Goal: Complete application form

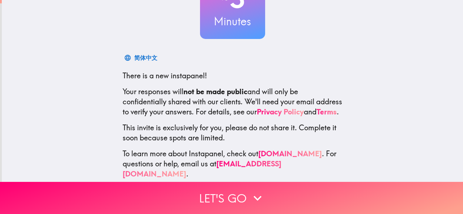
scroll to position [86, 0]
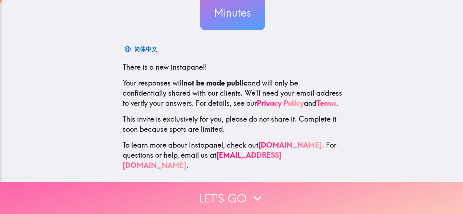
click at [253, 196] on icon "button" at bounding box center [257, 198] width 8 height 5
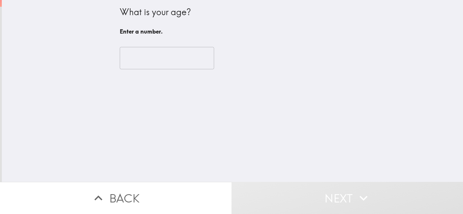
click at [163, 60] on input "number" at bounding box center [167, 58] width 94 height 22
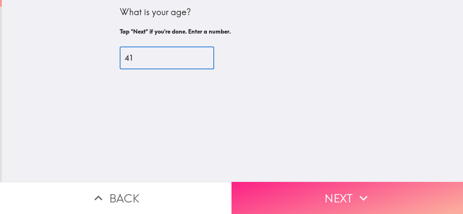
type input "41"
click at [294, 189] on button "Next" at bounding box center [346, 198] width 231 height 32
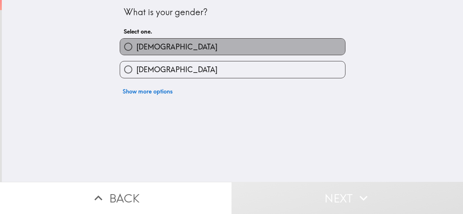
click at [161, 48] on label "[DEMOGRAPHIC_DATA]" at bounding box center [232, 47] width 225 height 16
click at [136, 48] on input "[DEMOGRAPHIC_DATA]" at bounding box center [128, 47] width 16 height 16
radio input "true"
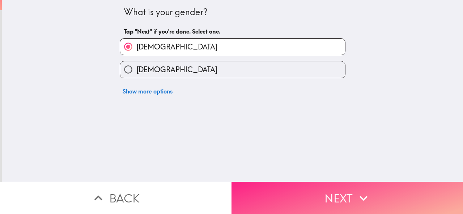
click at [286, 191] on button "Next" at bounding box center [346, 198] width 231 height 32
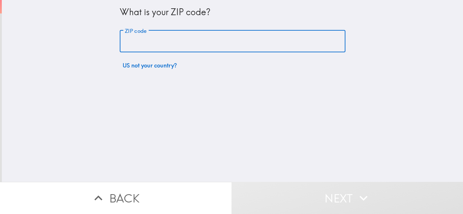
click at [187, 41] on input "ZIP code" at bounding box center [233, 41] width 226 height 22
click at [189, 42] on input "ZIP code" at bounding box center [233, 41] width 226 height 22
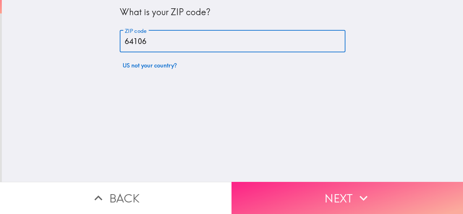
type input "64106"
click at [289, 190] on button "Next" at bounding box center [346, 198] width 231 height 32
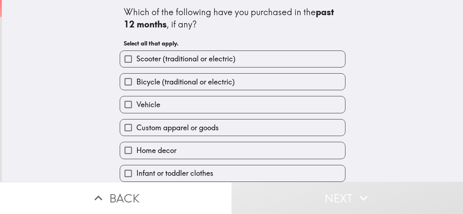
click at [151, 83] on span "Bicycle (traditional or electric)" at bounding box center [185, 82] width 98 height 10
click at [136, 83] on input "Bicycle (traditional or electric)" at bounding box center [128, 82] width 16 height 16
checkbox input "true"
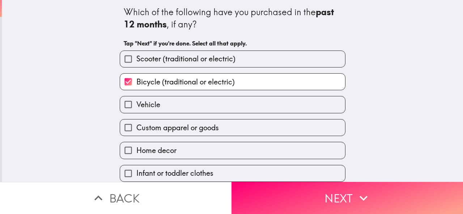
click at [148, 106] on span "Vehicle" at bounding box center [148, 105] width 24 height 10
click at [136, 106] on input "Vehicle" at bounding box center [128, 105] width 16 height 16
checkbox input "true"
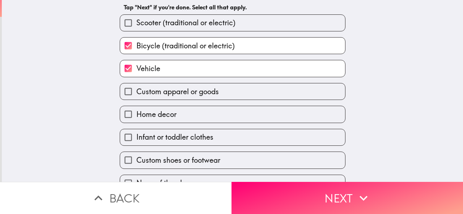
scroll to position [53, 0]
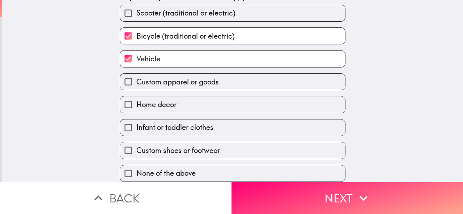
click at [156, 100] on span "Home decor" at bounding box center [156, 105] width 40 height 10
click at [136, 99] on input "Home decor" at bounding box center [128, 105] width 16 height 16
checkbox input "true"
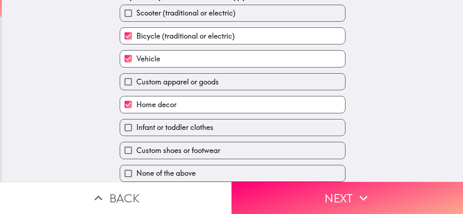
click at [154, 146] on span "Custom shoes or footwear" at bounding box center [178, 151] width 84 height 10
click at [136, 142] on input "Custom shoes or footwear" at bounding box center [128, 150] width 16 height 16
checkbox input "true"
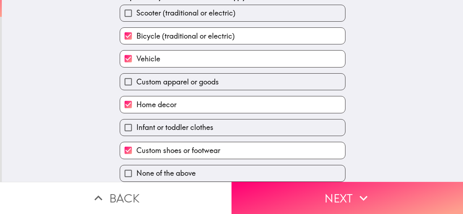
click at [163, 78] on span "Custom apparel or goods" at bounding box center [177, 82] width 82 height 10
click at [136, 78] on input "Custom apparel or goods" at bounding box center [128, 82] width 16 height 16
checkbox input "true"
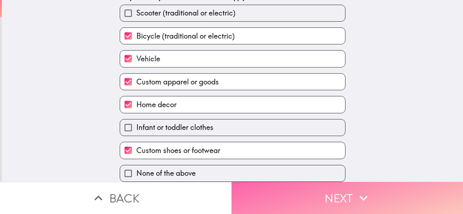
click at [348, 192] on button "Next" at bounding box center [346, 198] width 231 height 32
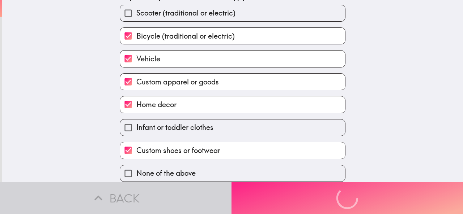
scroll to position [0, 0]
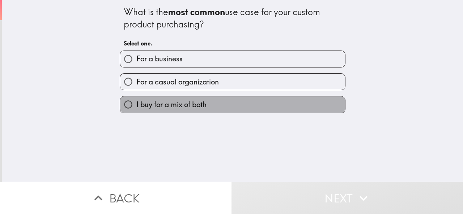
click at [164, 105] on span "I buy for a mix of both" at bounding box center [171, 105] width 70 height 10
click at [136, 105] on input "I buy for a mix of both" at bounding box center [128, 105] width 16 height 16
radio input "true"
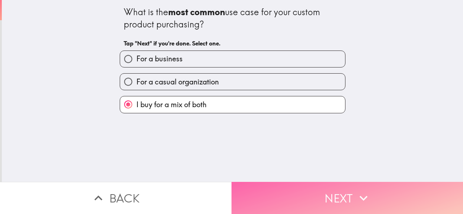
click at [312, 191] on button "Next" at bounding box center [346, 198] width 231 height 32
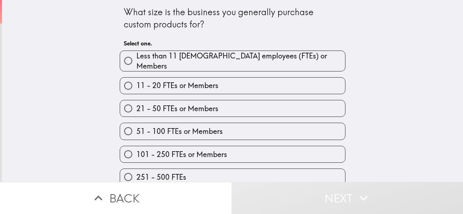
click at [178, 105] on span "21 - 50 FTEs or Members" at bounding box center [177, 109] width 82 height 10
click at [136, 105] on input "21 - 50 FTEs or Members" at bounding box center [128, 108] width 16 height 16
radio input "true"
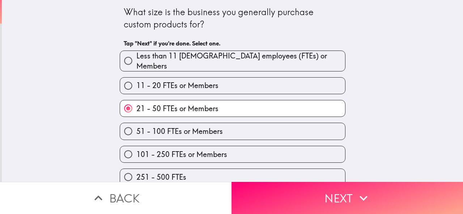
scroll to position [30, 0]
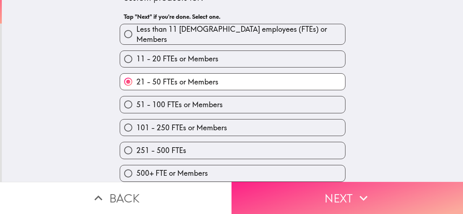
click at [360, 190] on icon "button" at bounding box center [363, 198] width 16 height 16
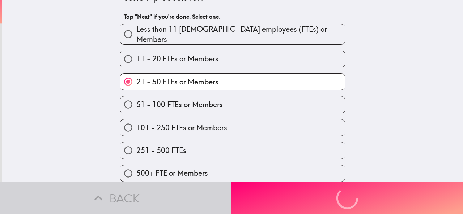
scroll to position [0, 0]
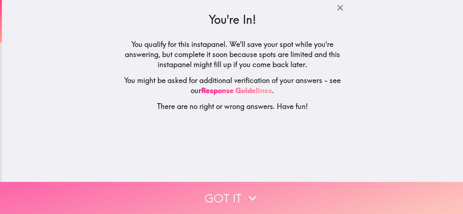
click at [248, 190] on icon "button" at bounding box center [252, 198] width 16 height 16
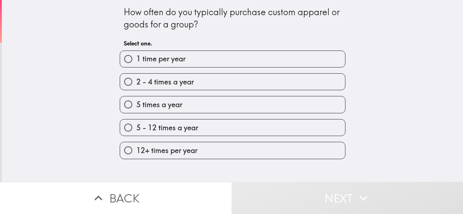
click at [178, 84] on span "2 - 4 times a year" at bounding box center [164, 82] width 57 height 10
click at [136, 84] on input "2 - 4 times a year" at bounding box center [128, 82] width 16 height 16
radio input "true"
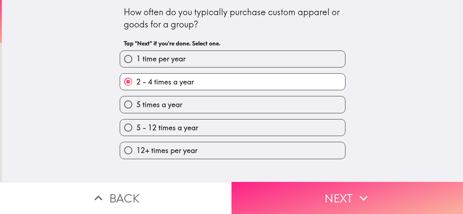
click at [290, 187] on button "Next" at bounding box center [346, 198] width 231 height 32
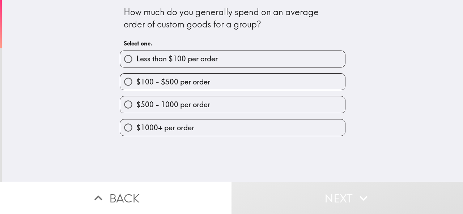
click at [176, 84] on span "$100 - $500 per order" at bounding box center [173, 82] width 74 height 10
click at [136, 84] on input "$100 - $500 per order" at bounding box center [128, 82] width 16 height 16
radio input "true"
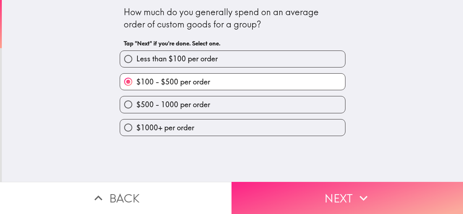
click at [288, 194] on button "Next" at bounding box center [346, 198] width 231 height 32
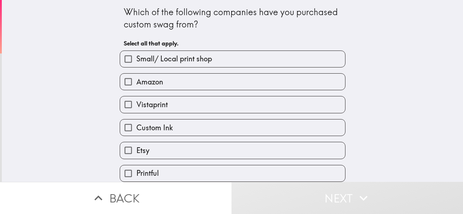
click at [152, 85] on span "Amazon" at bounding box center [149, 82] width 27 height 10
click at [136, 85] on input "Amazon" at bounding box center [128, 82] width 16 height 16
checkbox input "true"
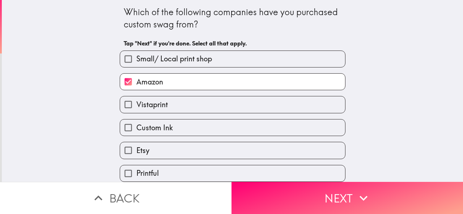
click at [151, 128] on span "Custom Ink" at bounding box center [154, 128] width 37 height 10
click at [136, 128] on input "Custom Ink" at bounding box center [128, 128] width 16 height 16
checkbox input "true"
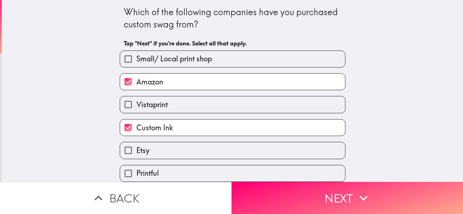
click at [145, 152] on label "Etsy" at bounding box center [232, 150] width 225 height 16
click at [136, 152] on input "Etsy" at bounding box center [128, 150] width 16 height 16
checkbox input "true"
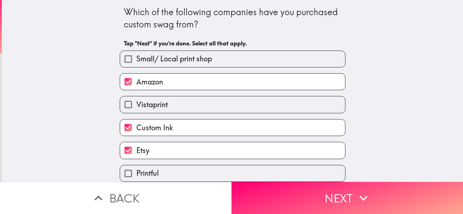
scroll to position [53, 0]
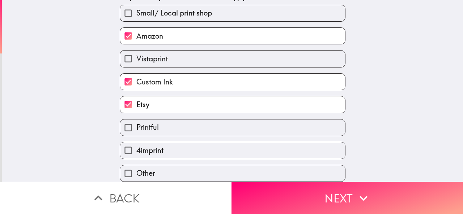
click at [146, 146] on span "4imprint" at bounding box center [149, 151] width 27 height 10
click at [136, 144] on input "4imprint" at bounding box center [128, 150] width 16 height 16
checkbox input "true"
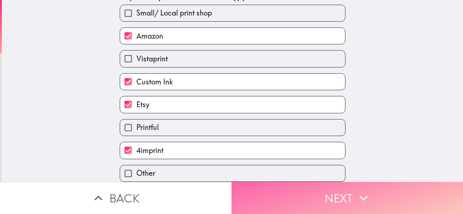
click at [299, 191] on button "Next" at bounding box center [346, 198] width 231 height 32
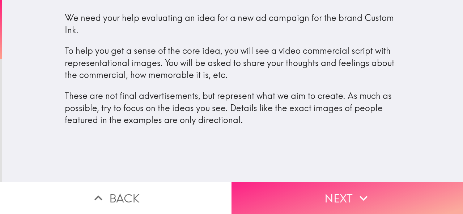
click at [341, 192] on button "Next" at bounding box center [346, 198] width 231 height 32
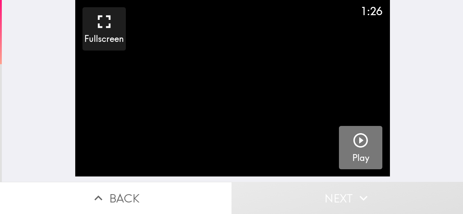
click at [357, 143] on icon "button" at bounding box center [360, 140] width 17 height 17
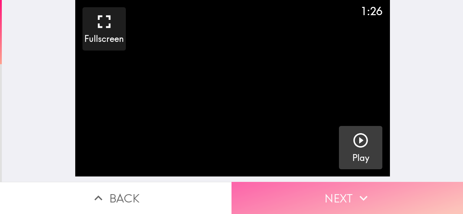
click at [355, 192] on icon "button" at bounding box center [363, 198] width 16 height 16
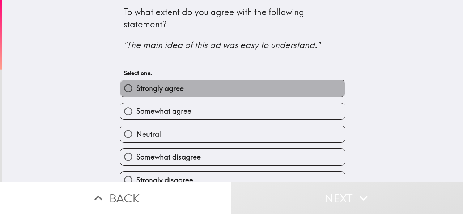
click at [161, 87] on span "Strongly agree" at bounding box center [159, 89] width 47 height 10
click at [136, 87] on input "Strongly agree" at bounding box center [128, 88] width 16 height 16
radio input "true"
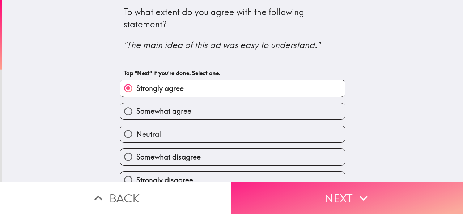
click at [304, 188] on button "Next" at bounding box center [346, 198] width 231 height 32
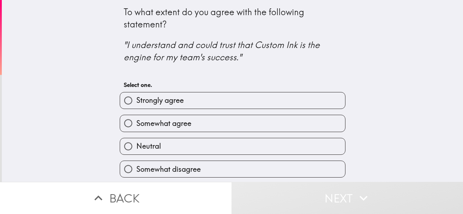
click at [179, 123] on span "Somewhat agree" at bounding box center [163, 124] width 55 height 10
click at [136, 123] on input "Somewhat agree" at bounding box center [128, 123] width 16 height 16
radio input "true"
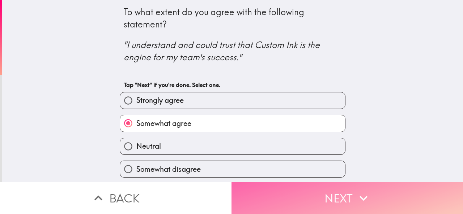
click at [299, 195] on button "Next" at bounding box center [346, 198] width 231 height 32
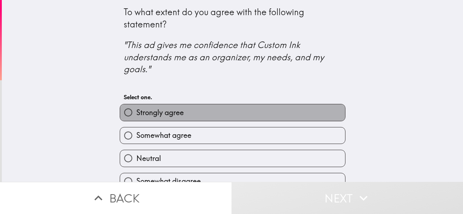
click at [185, 113] on label "Strongly agree" at bounding box center [232, 112] width 225 height 16
click at [136, 113] on input "Strongly agree" at bounding box center [128, 112] width 16 height 16
radio input "true"
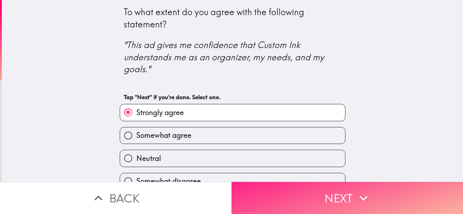
click at [295, 198] on button "Next" at bounding box center [346, 198] width 231 height 32
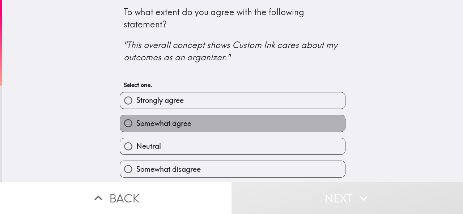
click at [170, 123] on span "Somewhat agree" at bounding box center [163, 124] width 55 height 10
click at [136, 123] on input "Somewhat agree" at bounding box center [128, 123] width 16 height 16
radio input "true"
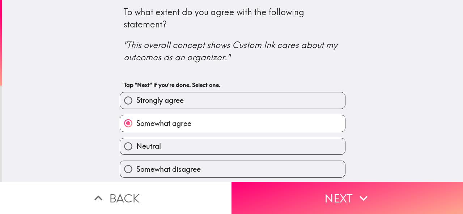
scroll to position [25, 0]
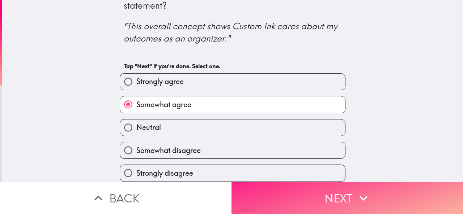
click at [327, 192] on button "Next" at bounding box center [346, 198] width 231 height 32
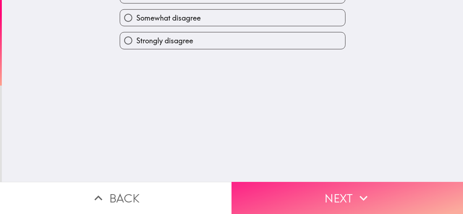
scroll to position [0, 0]
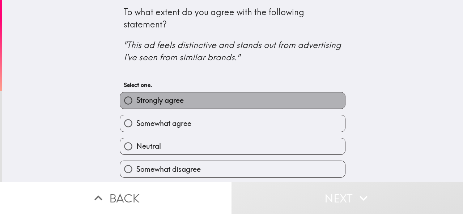
click at [179, 102] on span "Strongly agree" at bounding box center [159, 100] width 47 height 10
click at [136, 102] on input "Strongly agree" at bounding box center [128, 101] width 16 height 16
radio input "true"
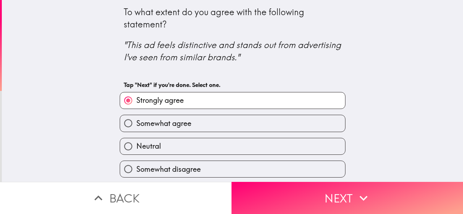
scroll to position [25, 0]
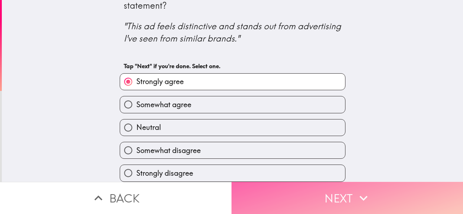
click at [355, 193] on icon "button" at bounding box center [363, 198] width 16 height 16
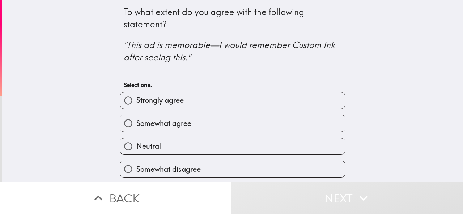
click at [176, 104] on span "Strongly agree" at bounding box center [159, 100] width 47 height 10
click at [136, 104] on input "Strongly agree" at bounding box center [128, 101] width 16 height 16
radio input "true"
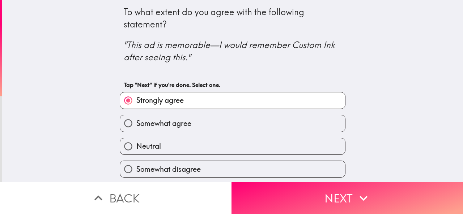
scroll to position [25, 0]
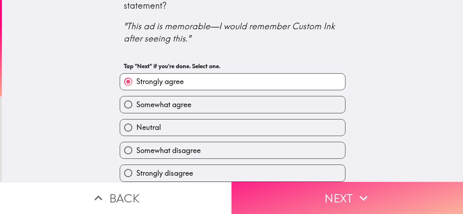
click at [338, 193] on button "Next" at bounding box center [346, 198] width 231 height 32
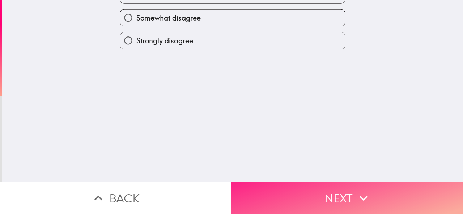
scroll to position [0, 0]
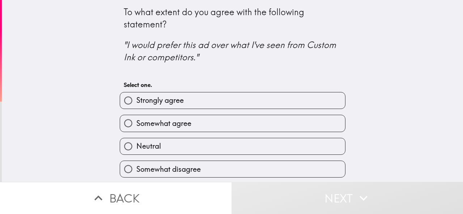
click at [171, 104] on span "Strongly agree" at bounding box center [159, 100] width 47 height 10
click at [136, 104] on input "Strongly agree" at bounding box center [128, 101] width 16 height 16
radio input "true"
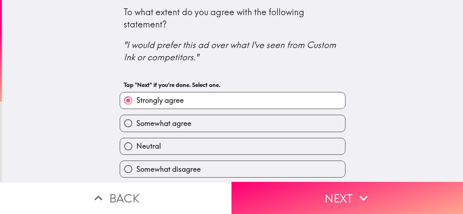
scroll to position [25, 0]
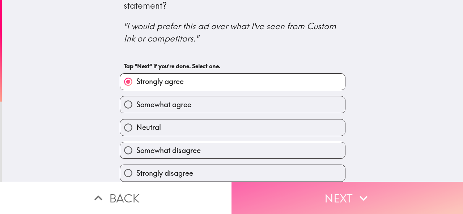
click at [325, 196] on button "Next" at bounding box center [346, 198] width 231 height 32
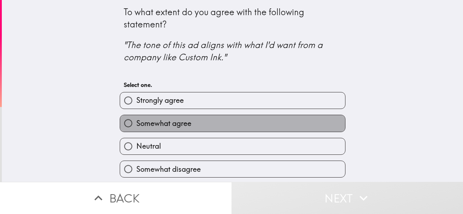
click at [166, 125] on span "Somewhat agree" at bounding box center [163, 124] width 55 height 10
click at [136, 125] on input "Somewhat agree" at bounding box center [128, 123] width 16 height 16
radio input "true"
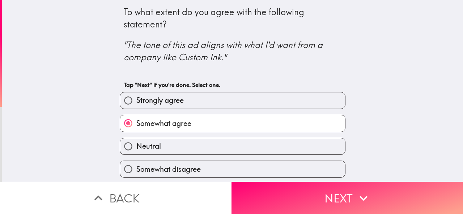
scroll to position [25, 0]
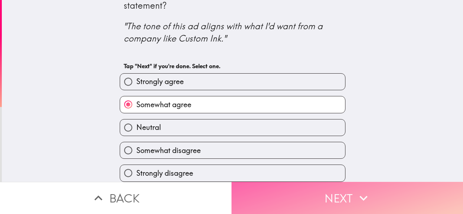
click at [326, 190] on button "Next" at bounding box center [346, 198] width 231 height 32
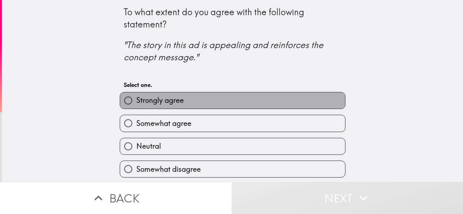
click at [162, 100] on span "Strongly agree" at bounding box center [159, 100] width 47 height 10
click at [136, 100] on input "Strongly agree" at bounding box center [128, 101] width 16 height 16
radio input "true"
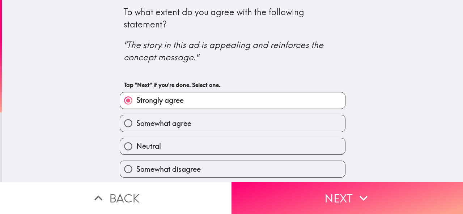
scroll to position [25, 0]
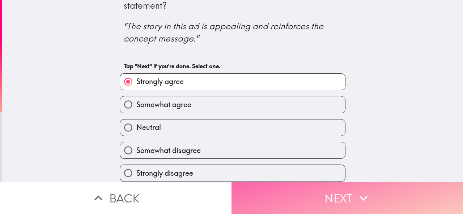
click at [331, 193] on button "Next" at bounding box center [346, 198] width 231 height 32
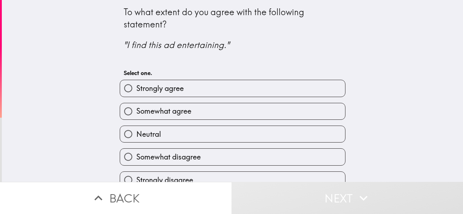
click at [169, 91] on span "Strongly agree" at bounding box center [159, 89] width 47 height 10
click at [136, 91] on input "Strongly agree" at bounding box center [128, 88] width 16 height 16
radio input "true"
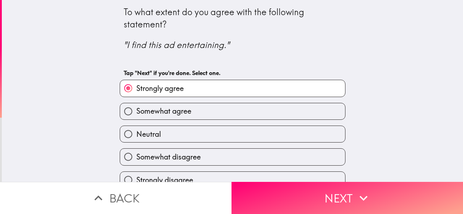
scroll to position [13, 0]
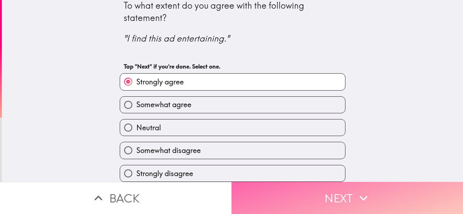
click at [310, 191] on button "Next" at bounding box center [346, 198] width 231 height 32
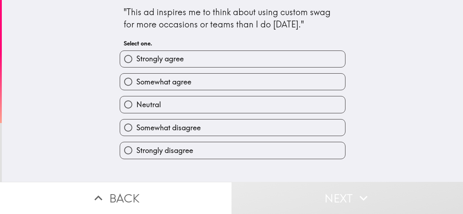
click at [176, 80] on span "Somewhat agree" at bounding box center [163, 82] width 55 height 10
click at [136, 80] on input "Somewhat agree" at bounding box center [128, 82] width 16 height 16
radio input "true"
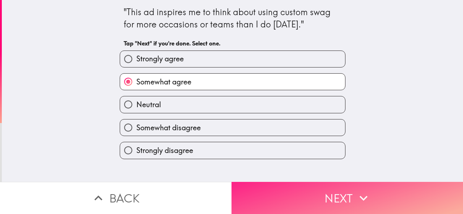
click at [313, 194] on button "Next" at bounding box center [346, 198] width 231 height 32
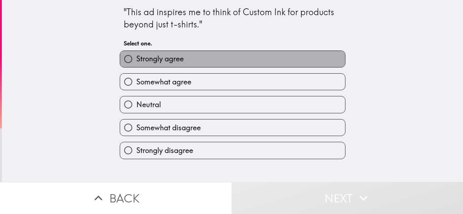
click at [184, 58] on label "Strongly agree" at bounding box center [232, 59] width 225 height 16
click at [136, 58] on input "Strongly agree" at bounding box center [128, 59] width 16 height 16
radio input "true"
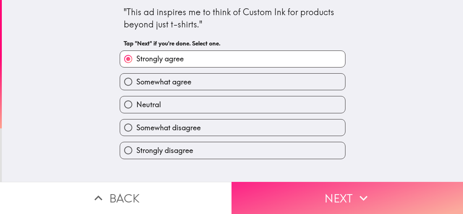
click at [313, 194] on button "Next" at bounding box center [346, 198] width 231 height 32
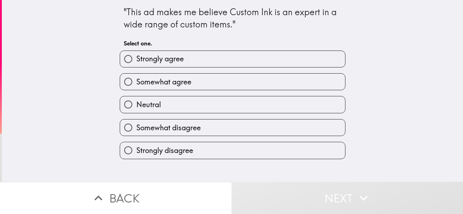
click at [192, 77] on label "Somewhat agree" at bounding box center [232, 82] width 225 height 16
click at [136, 77] on input "Somewhat agree" at bounding box center [128, 82] width 16 height 16
radio input "true"
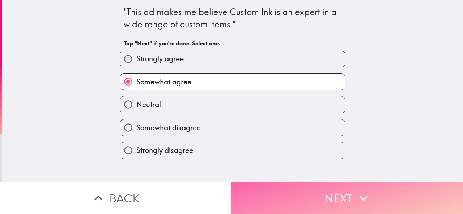
click at [296, 190] on button "Next" at bounding box center [346, 198] width 231 height 32
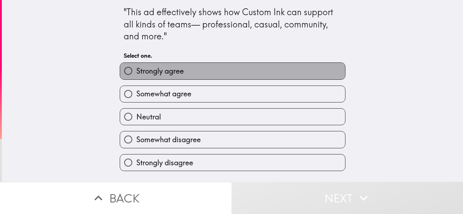
click at [166, 70] on span "Strongly agree" at bounding box center [159, 71] width 47 height 10
click at [136, 70] on input "Strongly agree" at bounding box center [128, 71] width 16 height 16
radio input "true"
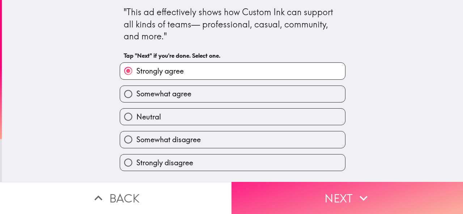
click at [295, 194] on button "Next" at bounding box center [346, 198] width 231 height 32
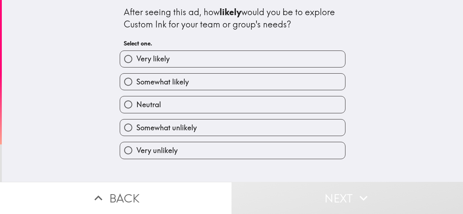
click at [168, 57] on label "Very likely" at bounding box center [232, 59] width 225 height 16
click at [136, 57] on input "Very likely" at bounding box center [128, 59] width 16 height 16
radio input "true"
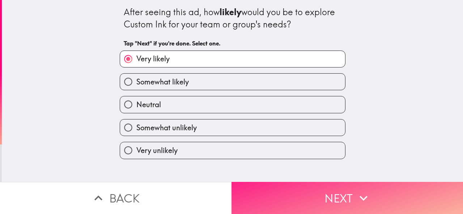
click at [298, 189] on button "Next" at bounding box center [346, 198] width 231 height 32
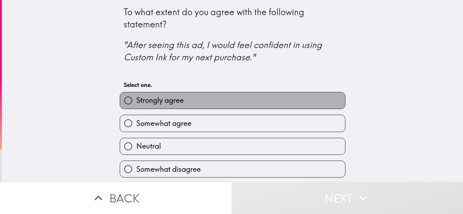
click at [177, 100] on span "Strongly agree" at bounding box center [159, 100] width 47 height 10
click at [136, 100] on input "Strongly agree" at bounding box center [128, 101] width 16 height 16
radio input "true"
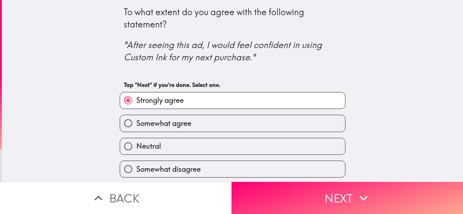
scroll to position [25, 0]
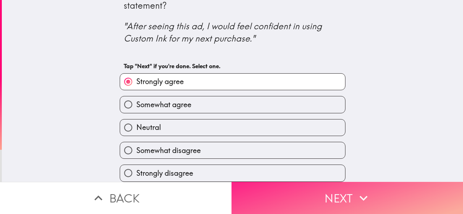
click at [355, 190] on icon "button" at bounding box center [363, 198] width 16 height 16
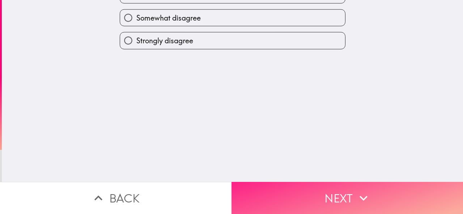
scroll to position [0, 0]
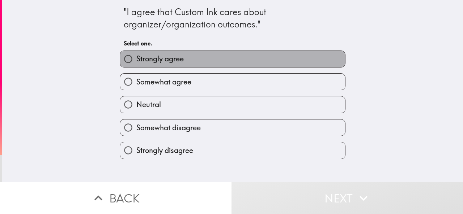
click at [188, 59] on label "Strongly agree" at bounding box center [232, 59] width 225 height 16
click at [136, 59] on input "Strongly agree" at bounding box center [128, 59] width 16 height 16
radio input "true"
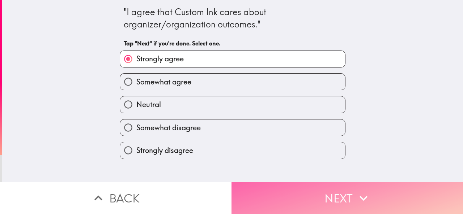
click at [316, 193] on button "Next" at bounding box center [346, 198] width 231 height 32
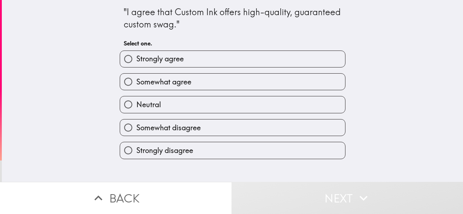
click at [172, 81] on span "Somewhat agree" at bounding box center [163, 82] width 55 height 10
click at [136, 81] on input "Somewhat agree" at bounding box center [128, 82] width 16 height 16
radio input "true"
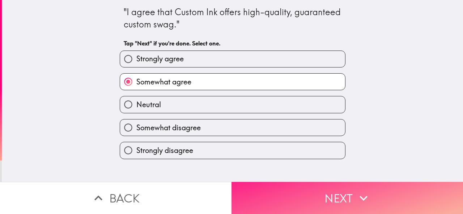
click at [303, 193] on button "Next" at bounding box center [346, 198] width 231 height 32
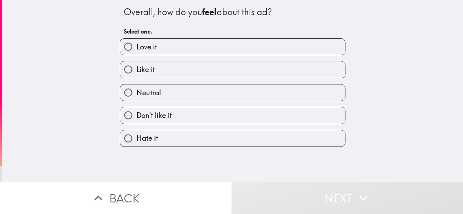
click at [161, 47] on label "Love it" at bounding box center [232, 47] width 225 height 16
click at [136, 47] on input "Love it" at bounding box center [128, 47] width 16 height 16
radio input "true"
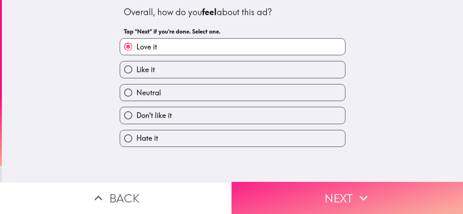
click at [291, 192] on button "Next" at bounding box center [346, 198] width 231 height 32
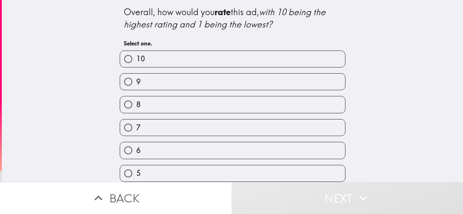
click at [149, 59] on label "10" at bounding box center [232, 59] width 225 height 16
click at [136, 59] on input "10" at bounding box center [128, 59] width 16 height 16
radio input "true"
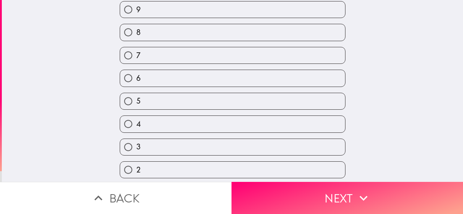
scroll to position [99, 0]
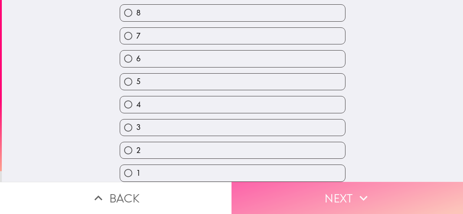
click at [291, 194] on button "Next" at bounding box center [346, 198] width 231 height 32
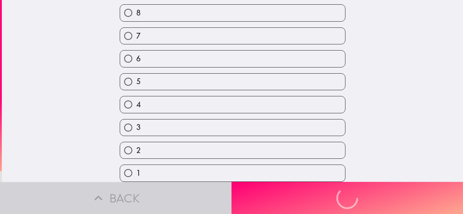
scroll to position [30, 0]
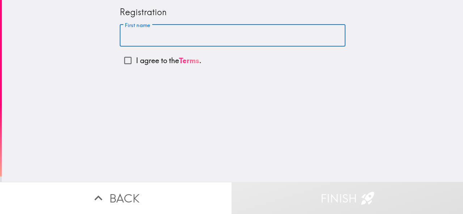
click at [161, 33] on input "First name" at bounding box center [233, 36] width 226 height 22
type input "[PERSON_NAME]"
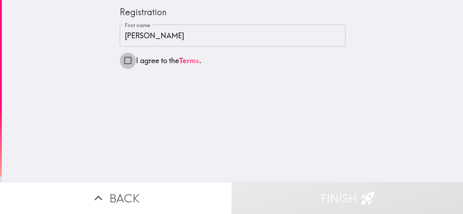
click at [121, 60] on input "I agree to the Terms ." at bounding box center [128, 60] width 16 height 16
checkbox input "true"
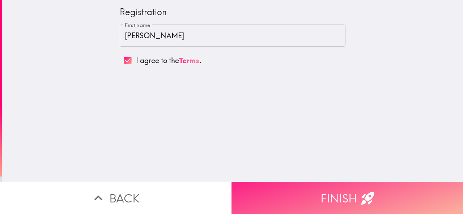
click at [293, 193] on button "Finish" at bounding box center [346, 198] width 231 height 32
